Goal: Task Accomplishment & Management: Complete application form

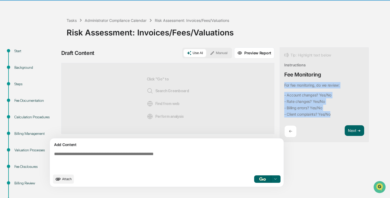
drag, startPoint x: 334, startPoint y: 114, endPoint x: 284, endPoint y: 85, distance: 58.7
click at [284, 85] on div "Tip: Highlight text below Instructions Fee Monitoring For fee monitoring, do we…" at bounding box center [324, 94] width 89 height 95
click at [301, 90] on button "Focus Assistant" at bounding box center [299, 92] width 28 height 7
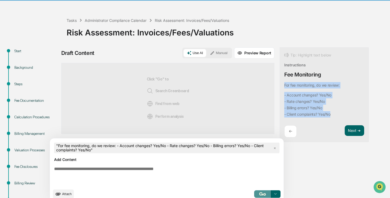
click at [257, 195] on button "button" at bounding box center [262, 193] width 17 height 7
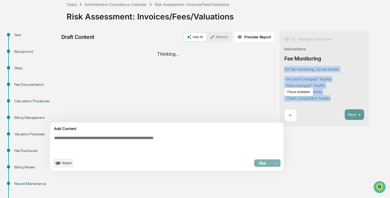
scroll to position [30, 0]
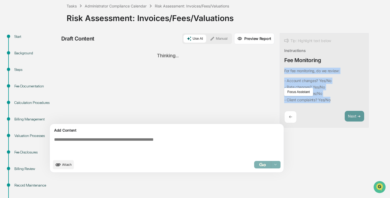
click at [359, 82] on div "Tip: Highlight text below Instructions Fee Monitoring For fee monitoring, do we…" at bounding box center [324, 80] width 89 height 95
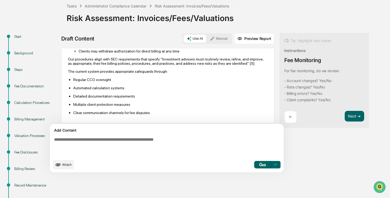
scroll to position [218, 0]
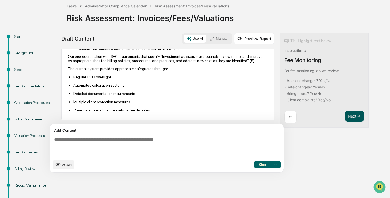
click at [354, 116] on button "Next ➔" at bounding box center [354, 116] width 19 height 11
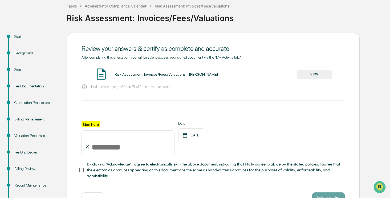
click at [315, 73] on button "VIEW" at bounding box center [314, 74] width 35 height 9
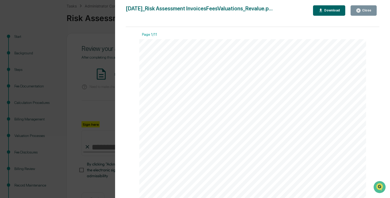
click at [364, 10] on div "Close" at bounding box center [366, 11] width 10 height 4
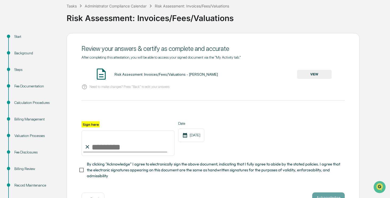
click at [130, 149] on input "Sign here" at bounding box center [128, 143] width 93 height 26
type input "**********"
click at [113, 170] on span "By clicking "Acknowledge" I agree to electronically sign the above document, in…" at bounding box center [214, 170] width 254 height 18
click at [327, 197] on button "Acknowledge" at bounding box center [329, 198] width 33 height 11
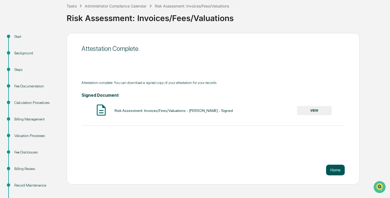
click at [335, 169] on button "Home" at bounding box center [335, 170] width 19 height 11
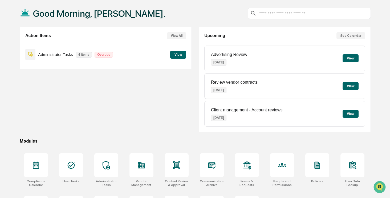
scroll to position [30, 0]
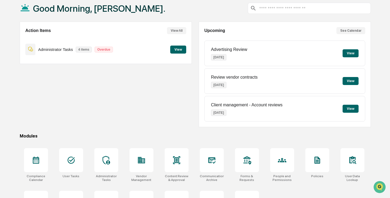
click at [133, 91] on div "Action Items View All Administrator Tasks 4 items Overdue View" at bounding box center [106, 75] width 172 height 106
